Goal: Book appointment/travel/reservation

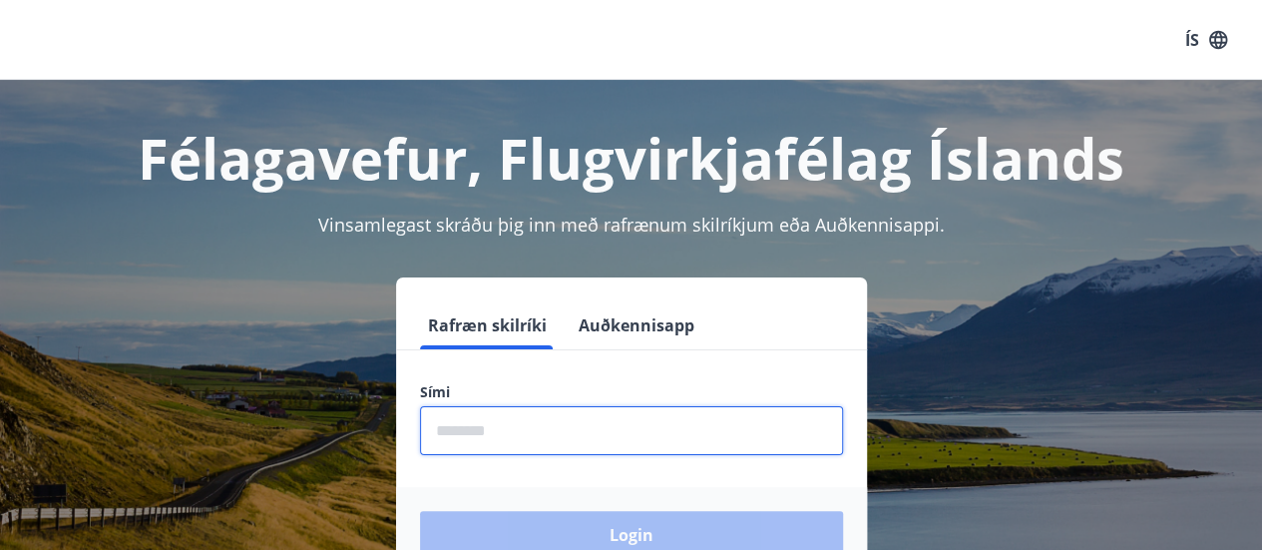
click at [569, 444] on input "phone" at bounding box center [631, 430] width 423 height 49
type input "********"
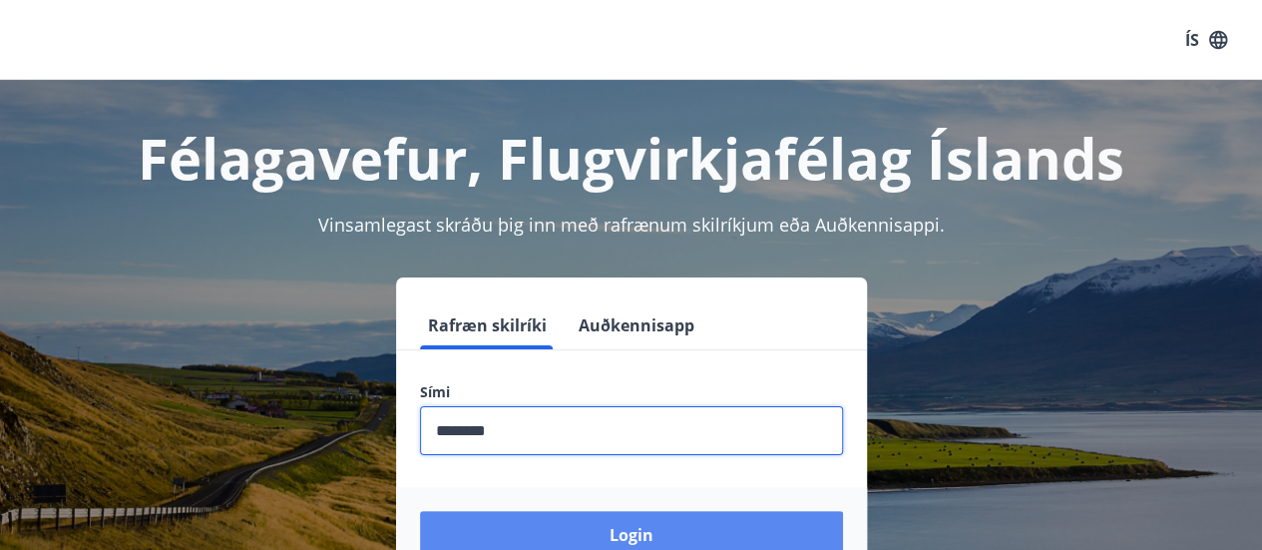
click at [635, 532] on button "Login" at bounding box center [631, 535] width 423 height 48
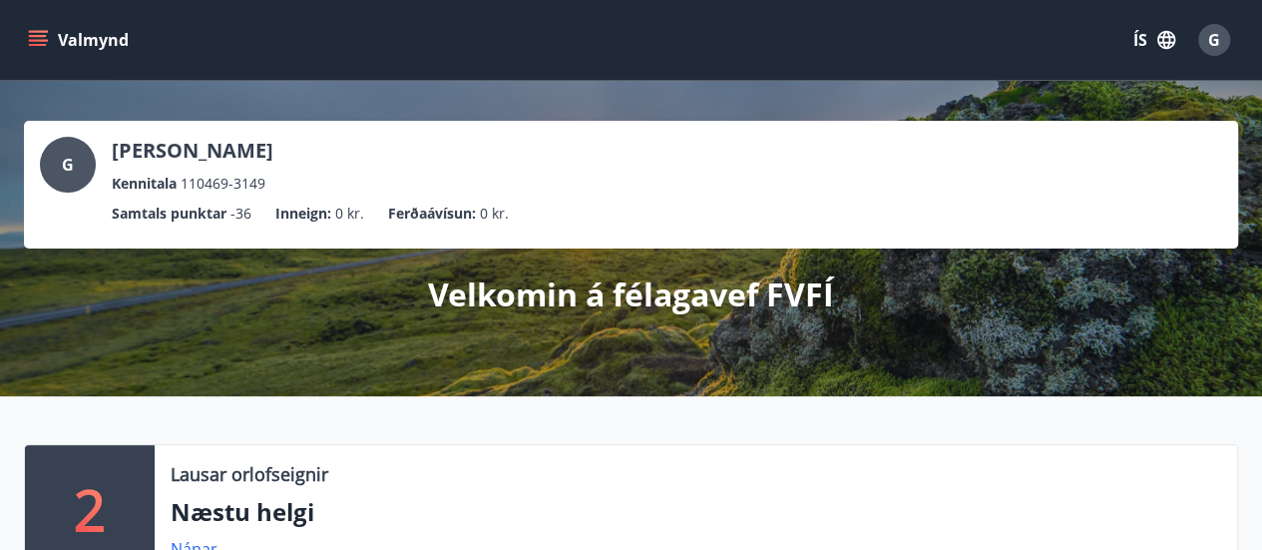
click at [42, 31] on icon "menu" at bounding box center [40, 32] width 22 height 2
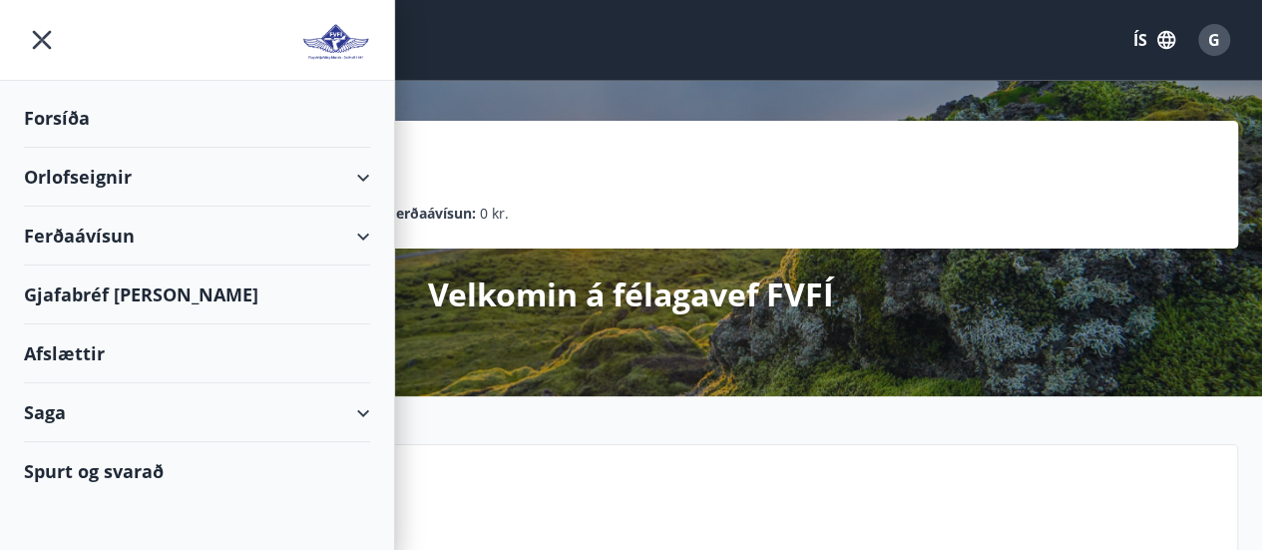
click at [347, 167] on div "Orlofseignir" at bounding box center [197, 177] width 346 height 59
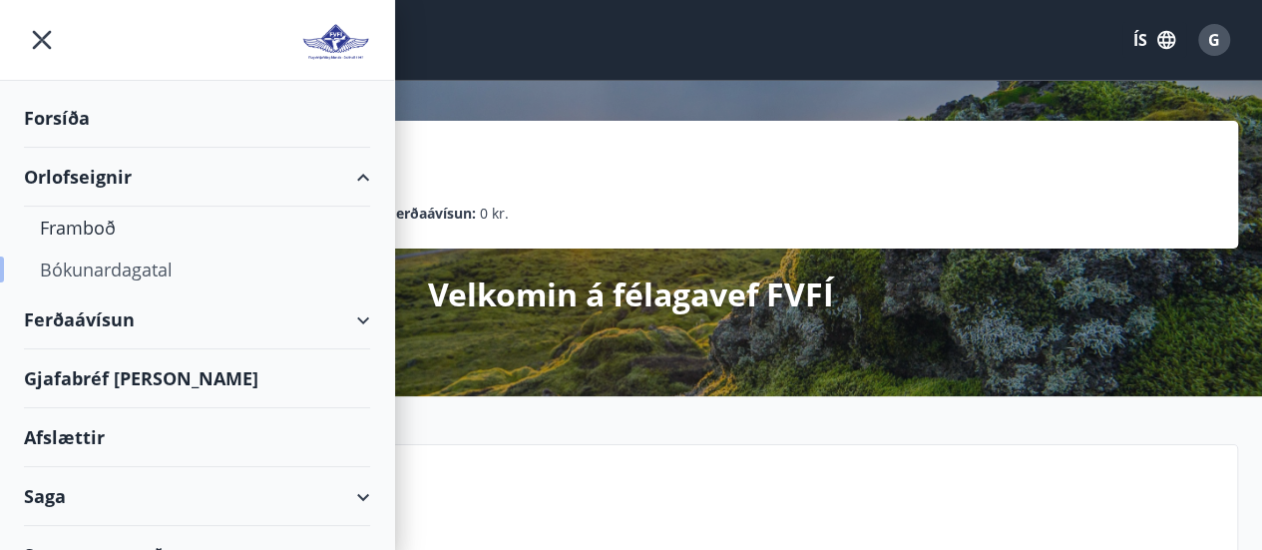
click at [122, 264] on div "Bókunardagatal" at bounding box center [197, 269] width 314 height 42
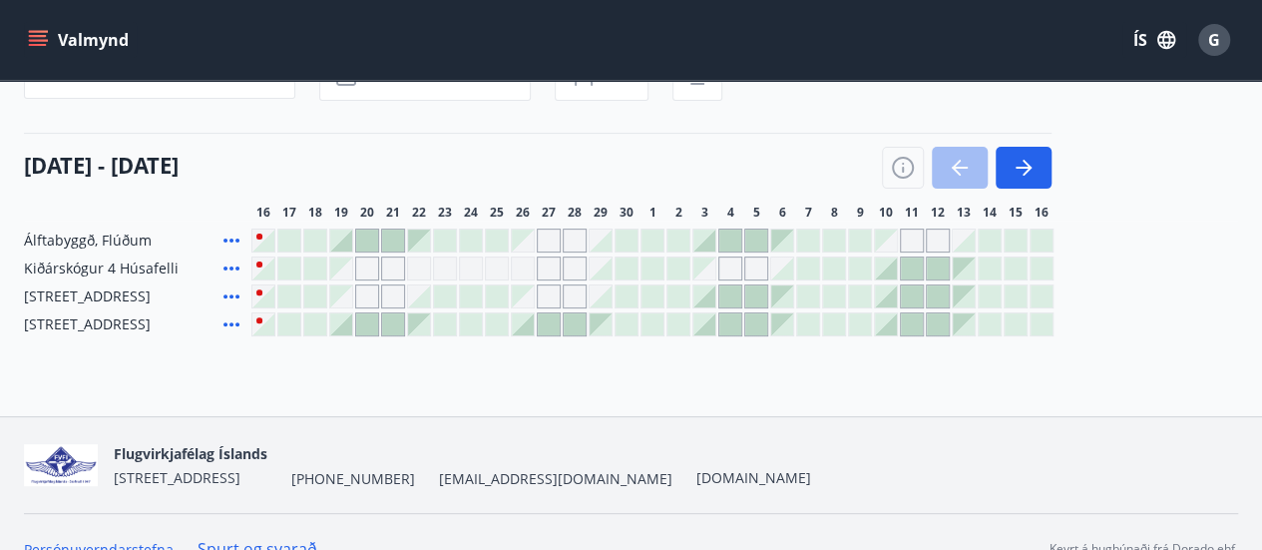
scroll to position [222, 0]
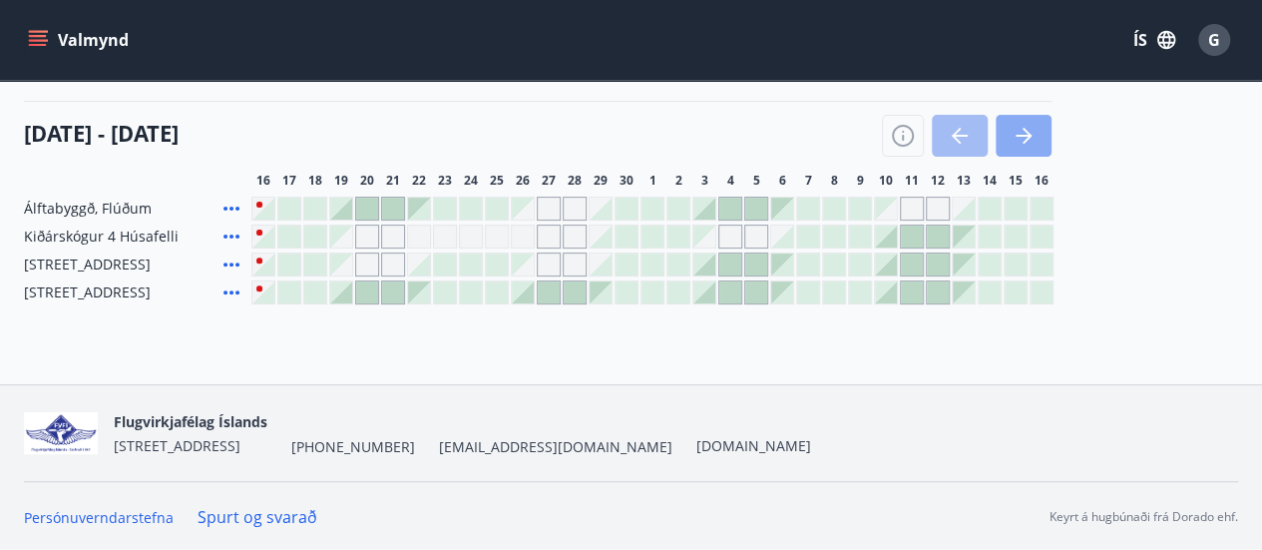
click at [1022, 127] on icon "button" at bounding box center [1024, 136] width 24 height 24
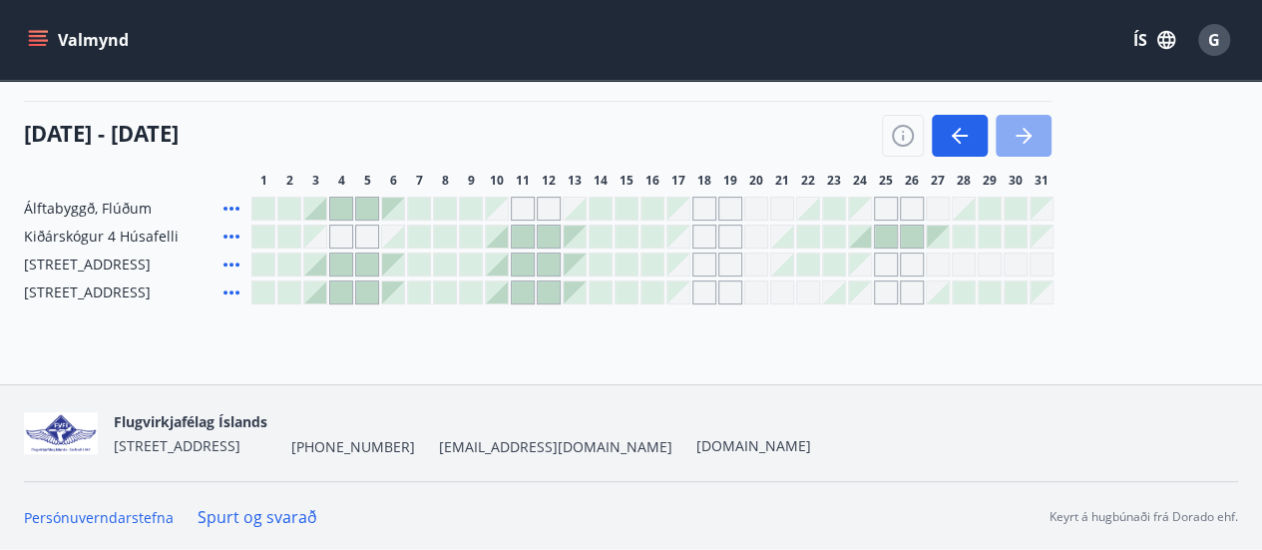
click at [1022, 127] on icon "button" at bounding box center [1024, 136] width 24 height 24
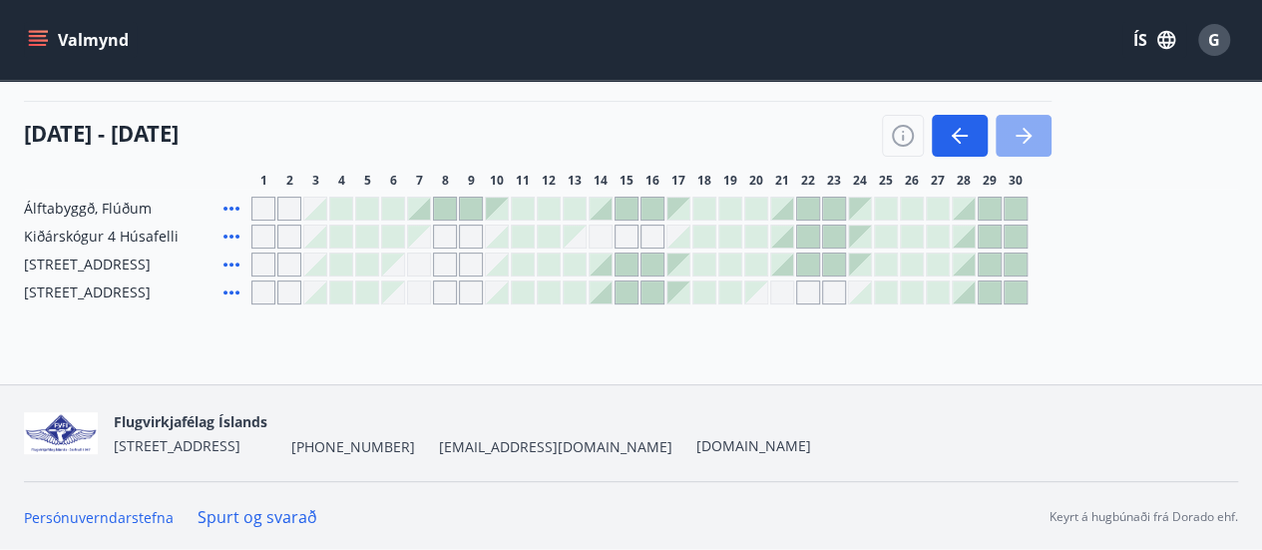
click at [1022, 127] on icon "button" at bounding box center [1024, 136] width 24 height 24
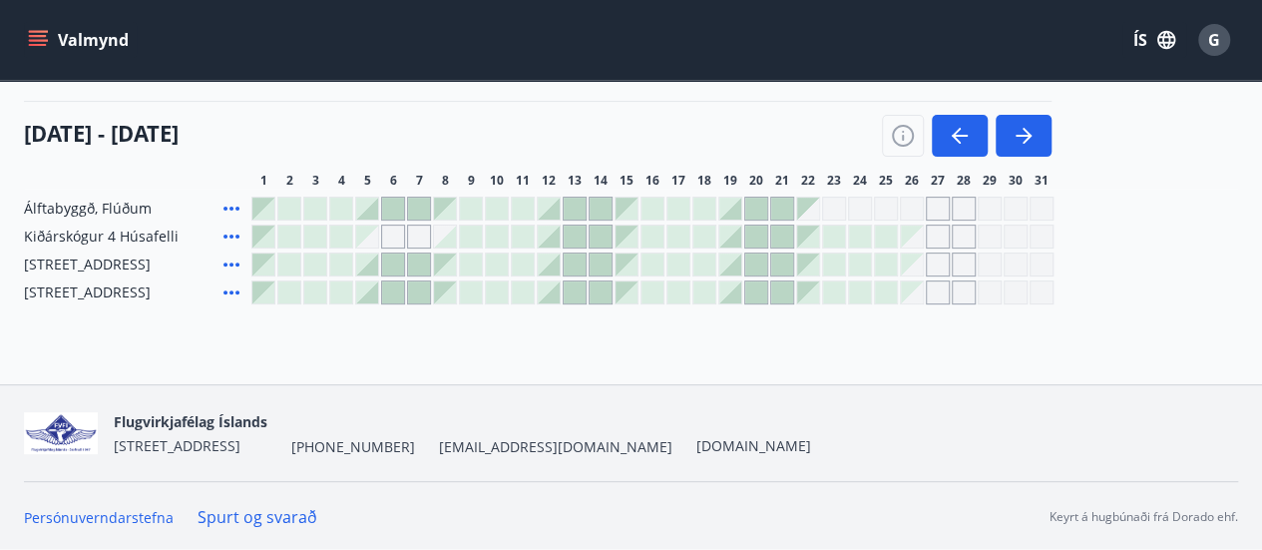
click at [736, 238] on div at bounding box center [730, 237] width 22 height 22
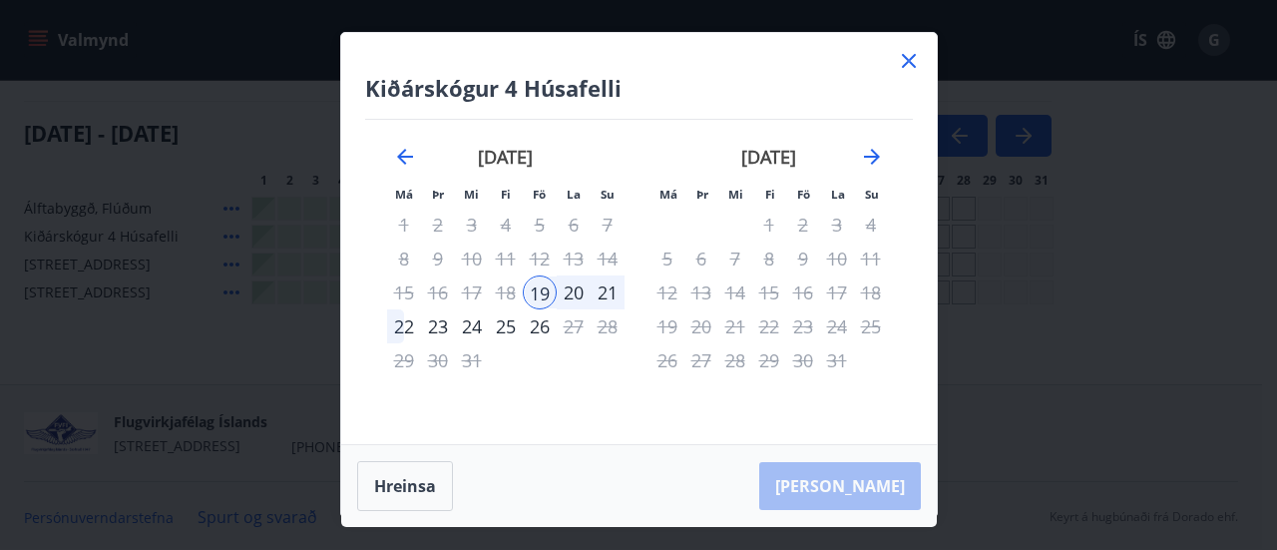
click at [906, 54] on icon at bounding box center [909, 61] width 24 height 24
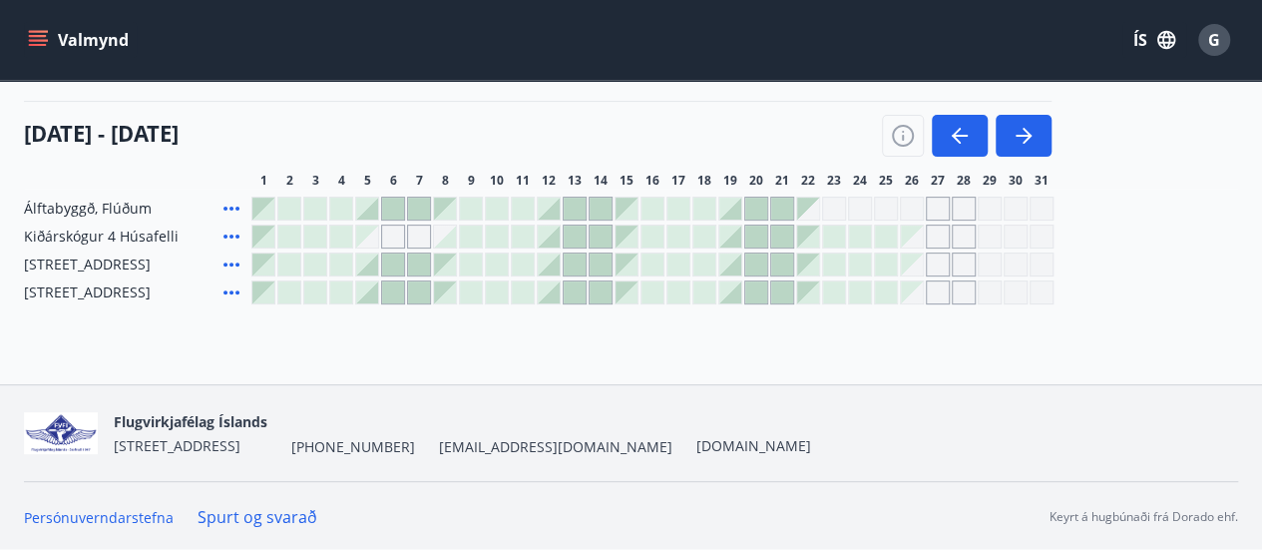
click at [554, 266] on div at bounding box center [549, 264] width 22 height 22
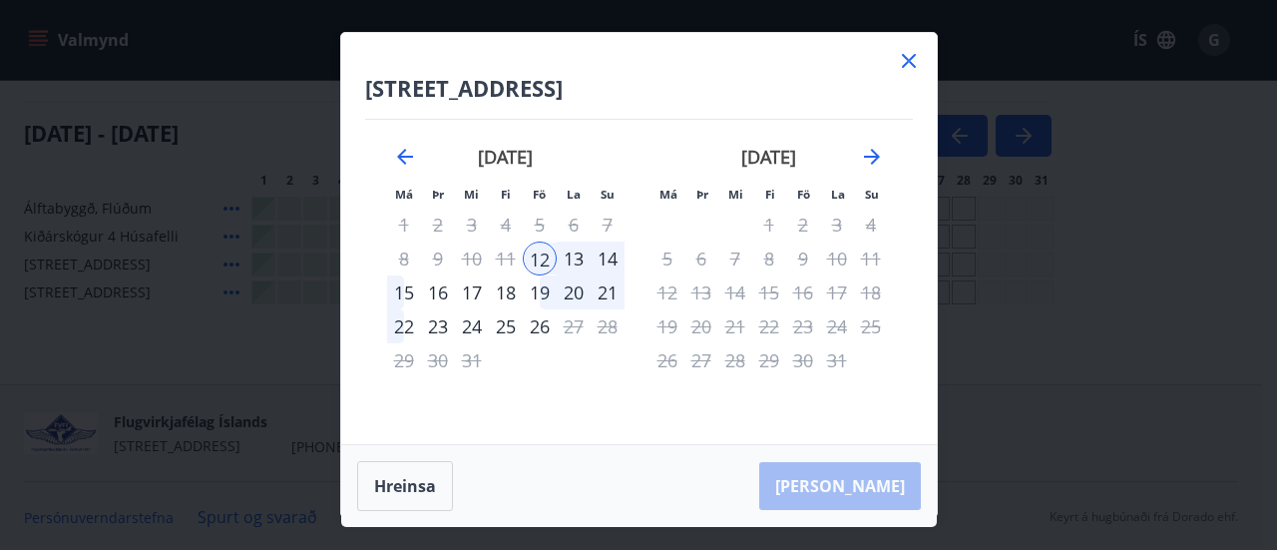
click at [904, 57] on icon at bounding box center [909, 61] width 14 height 14
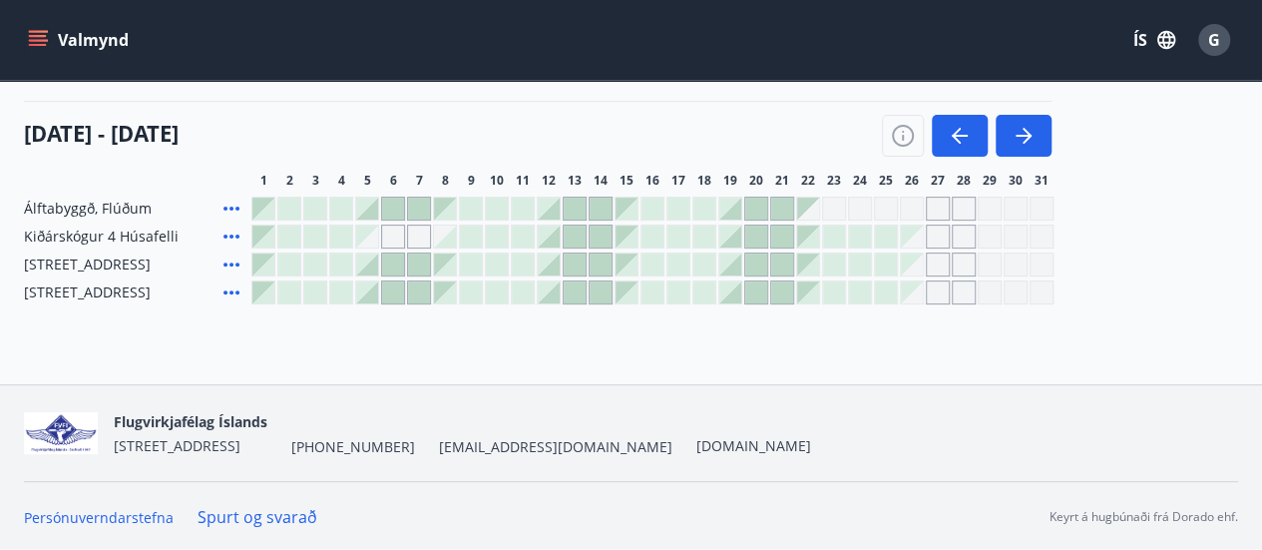
click at [235, 235] on icon at bounding box center [232, 236] width 16 height 4
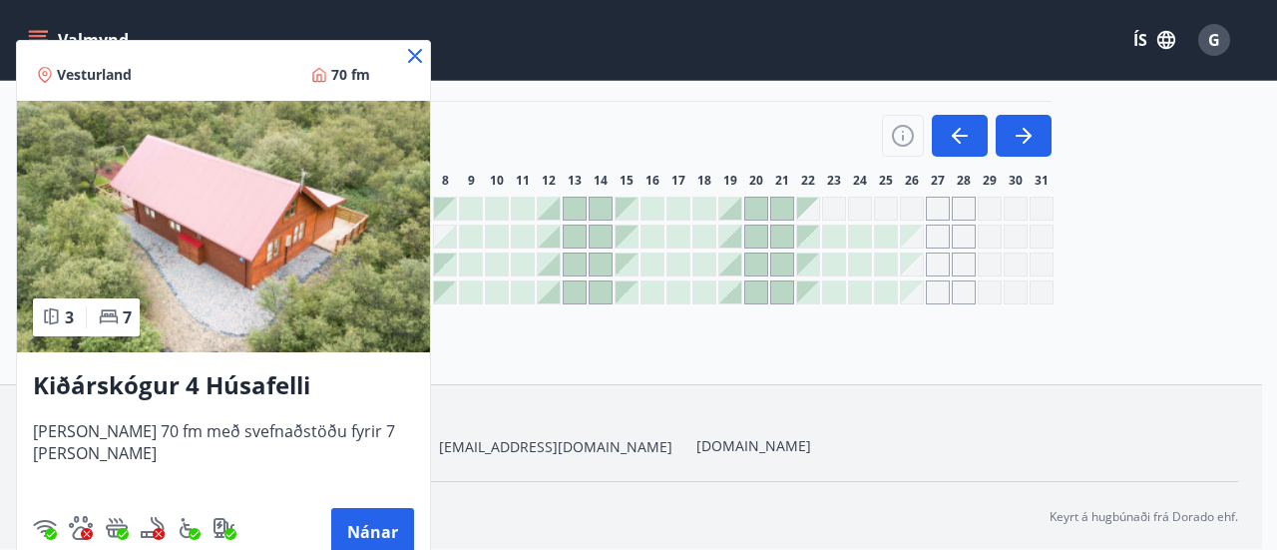
click at [412, 54] on icon at bounding box center [415, 56] width 14 height 14
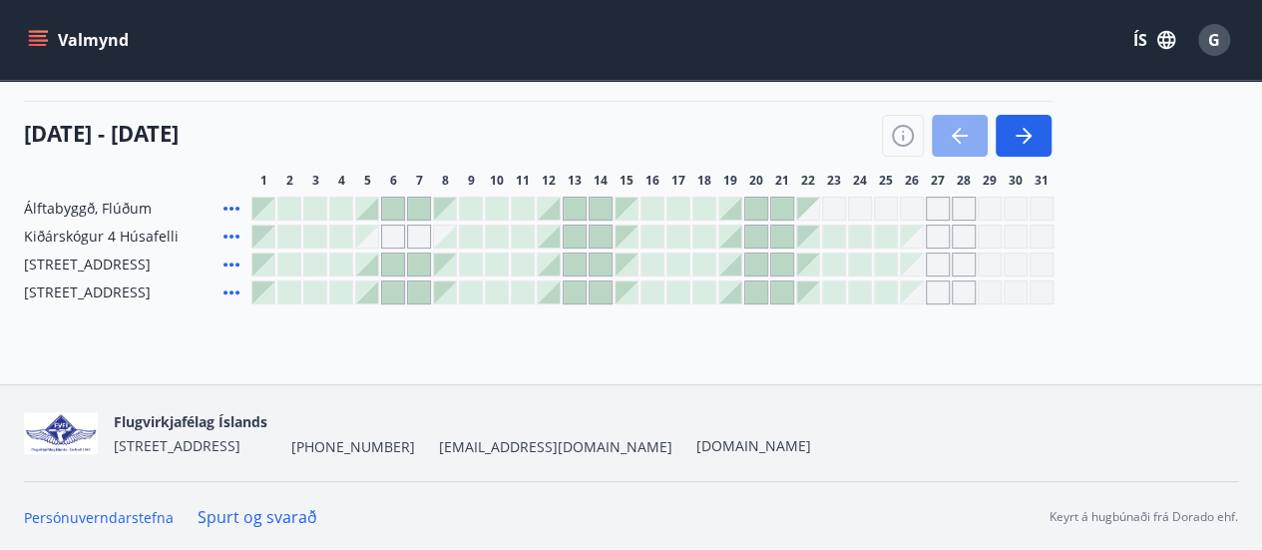
click at [956, 135] on icon "button" at bounding box center [960, 136] width 16 height 2
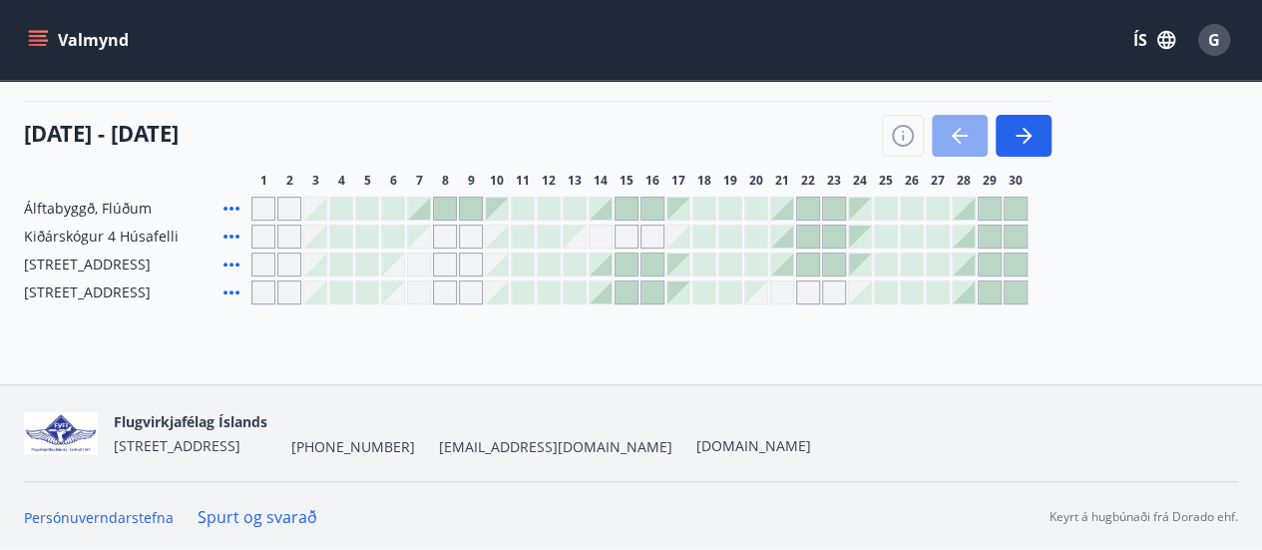
click at [956, 135] on icon "button" at bounding box center [960, 136] width 16 height 2
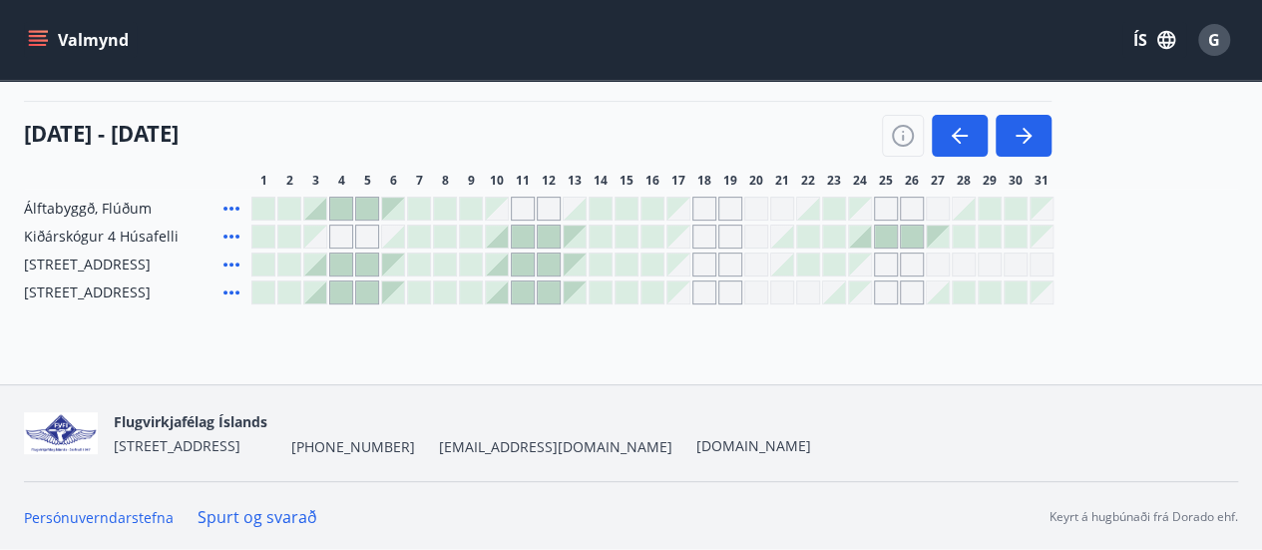
click at [226, 257] on icon at bounding box center [232, 264] width 24 height 24
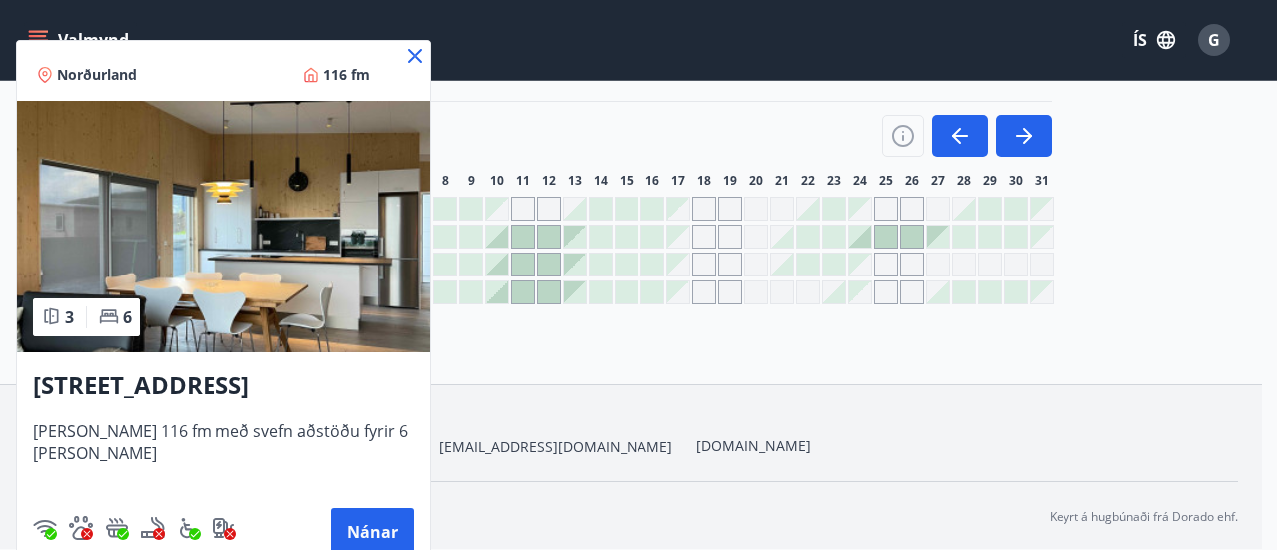
click at [408, 57] on icon at bounding box center [415, 56] width 14 height 14
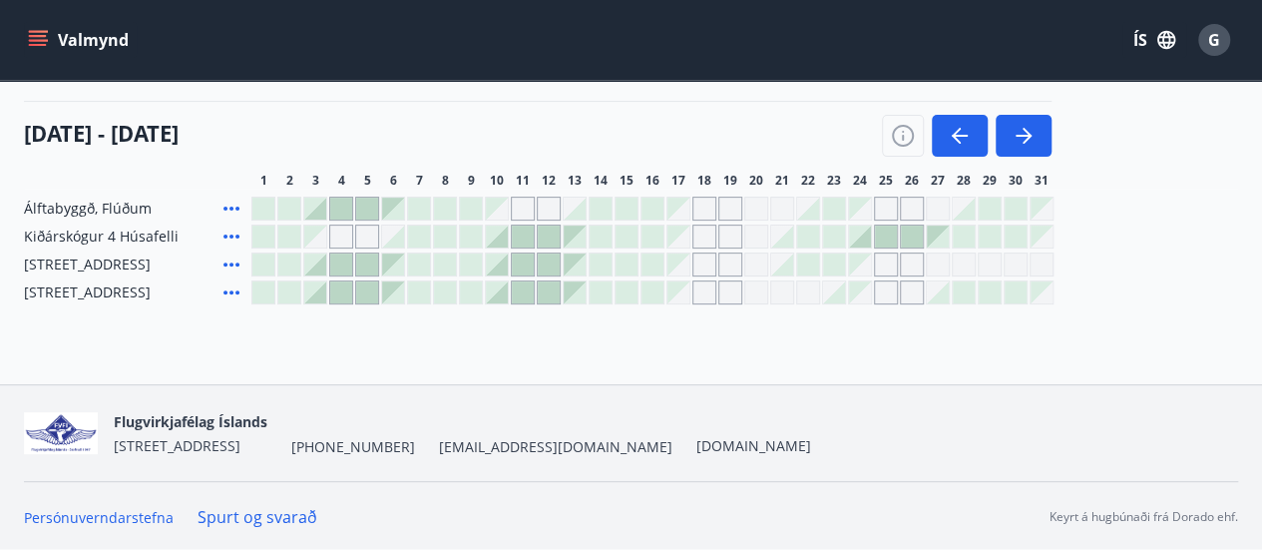
click at [230, 290] on icon at bounding box center [232, 292] width 16 height 4
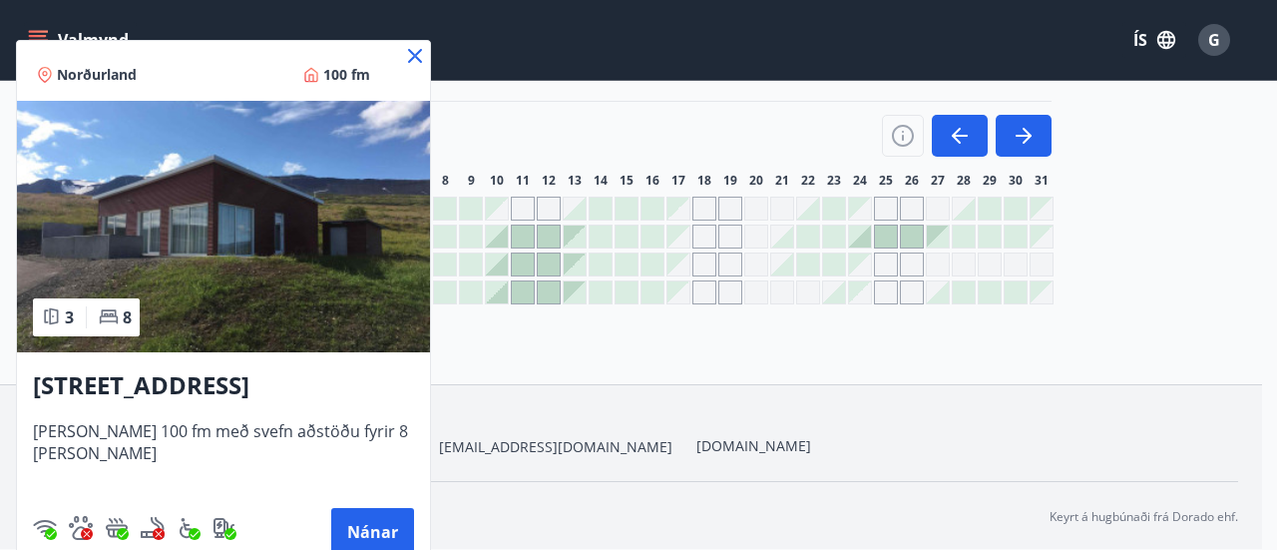
click at [403, 45] on icon at bounding box center [415, 56] width 24 height 24
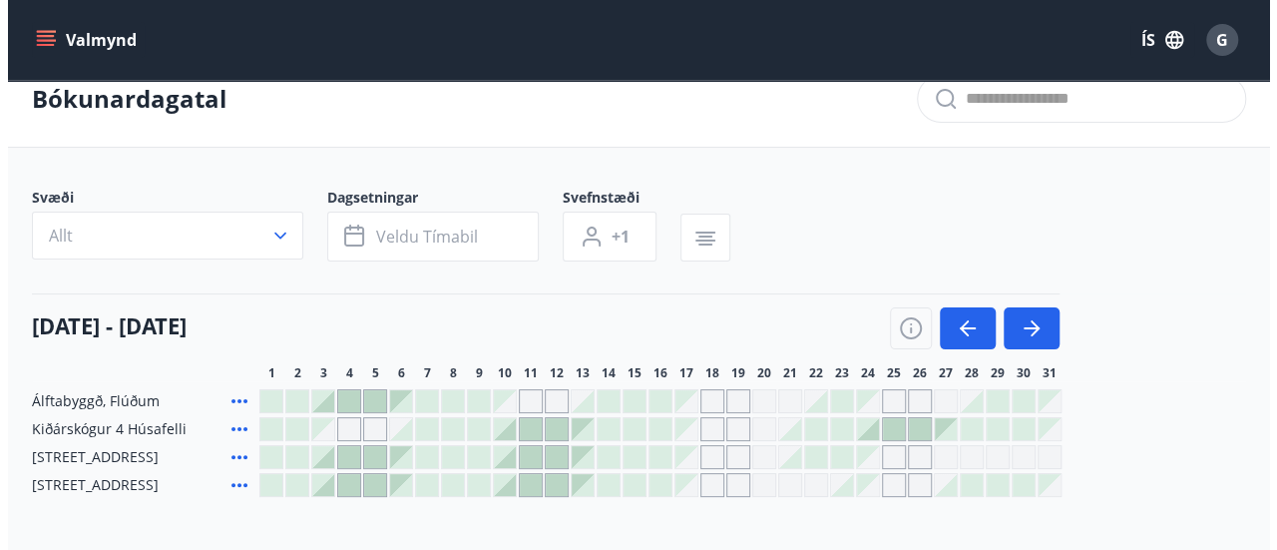
scroll to position [0, 0]
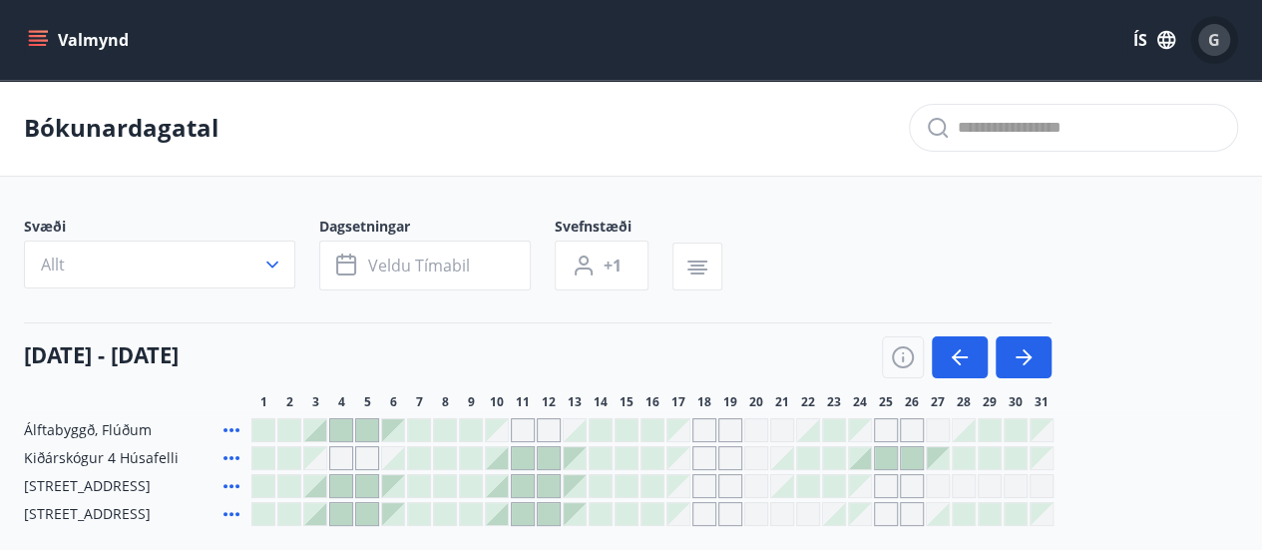
click at [1216, 38] on span "G" at bounding box center [1214, 40] width 12 height 22
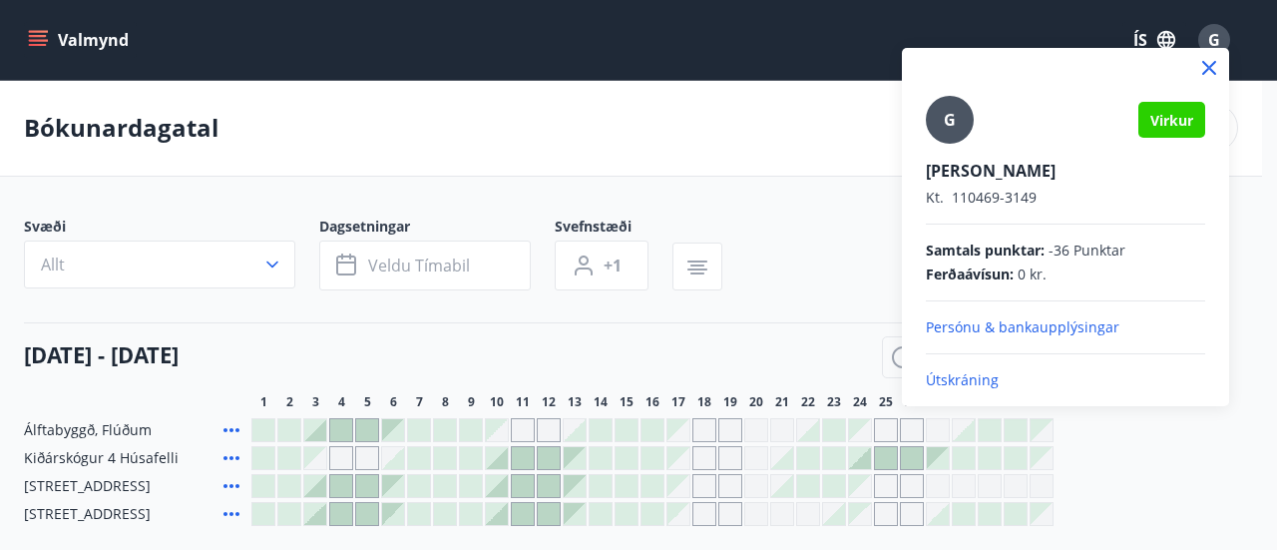
click at [977, 378] on p "Útskráning" at bounding box center [1065, 380] width 279 height 20
